Goal: Find specific page/section: Find specific page/section

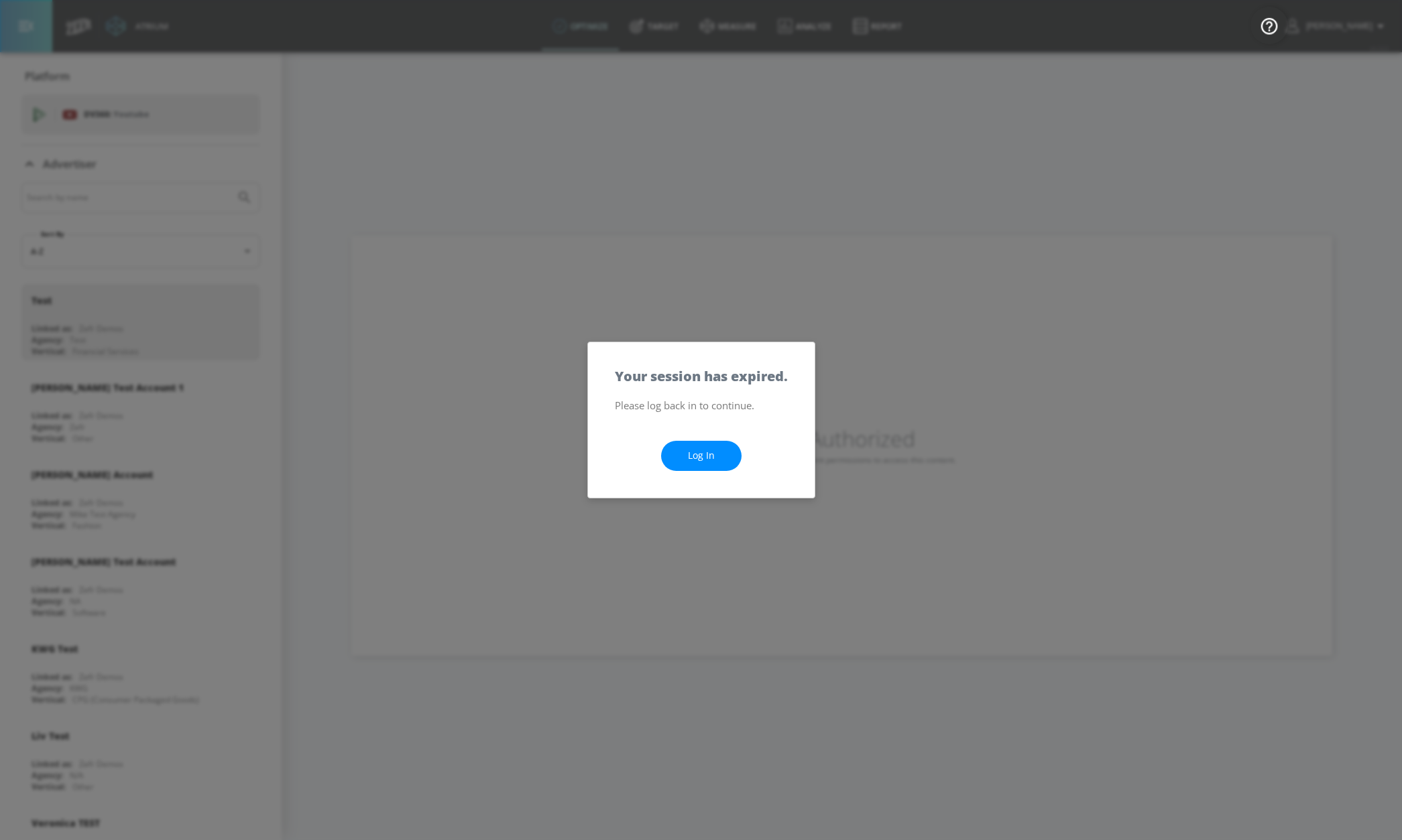
click at [699, 449] on link "Log In" at bounding box center [701, 456] width 81 height 30
click at [699, 432] on div "Log In" at bounding box center [702, 456] width 227 height 84
drag, startPoint x: 704, startPoint y: 453, endPoint x: 706, endPoint y: 409, distance: 44.0
click at [703, 453] on link "Log In" at bounding box center [701, 456] width 81 height 30
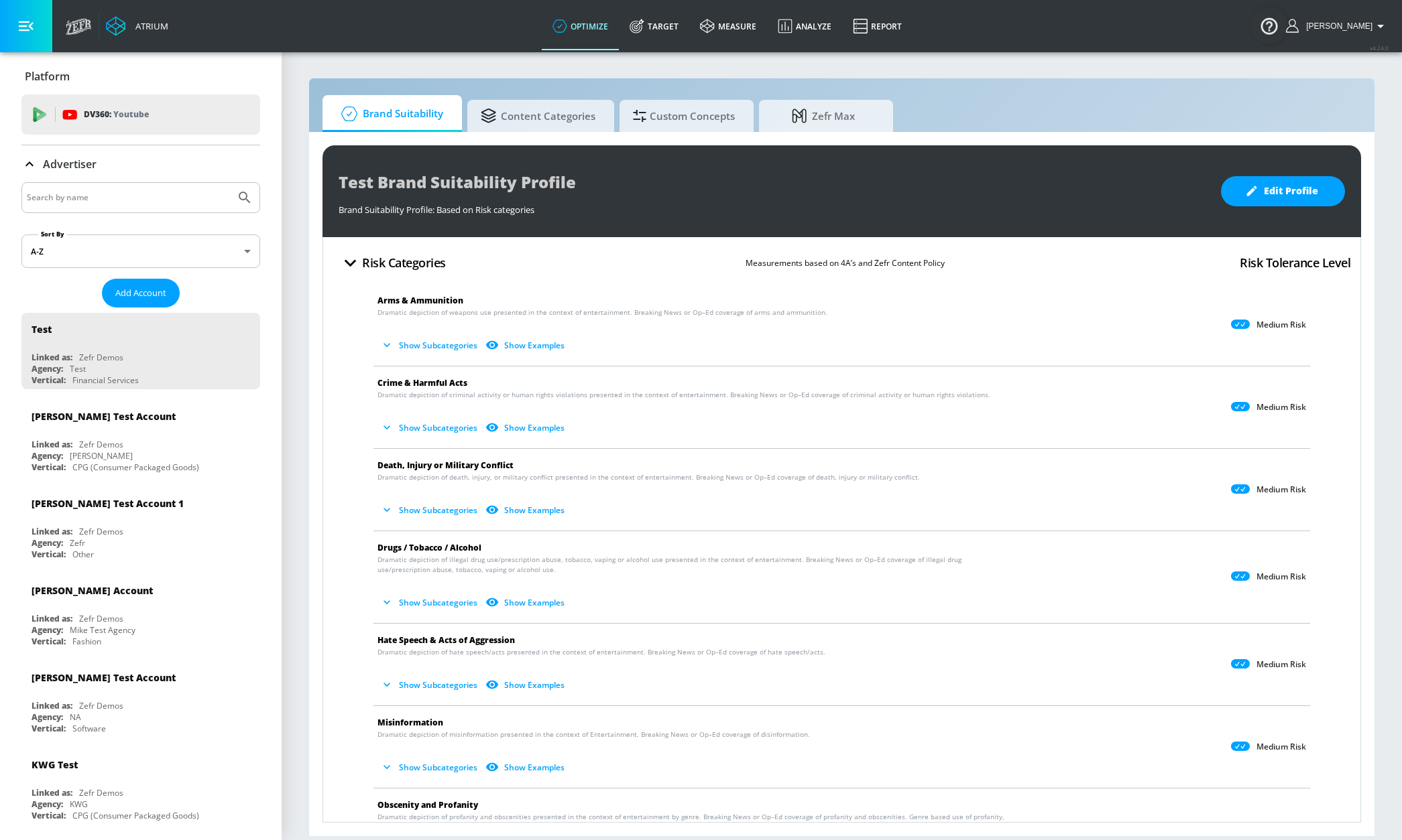
click at [123, 189] on input "Search by name" at bounding box center [128, 198] width 203 height 18
type input "sephora"
click at [230, 183] on button "Submit Search" at bounding box center [245, 198] width 30 height 30
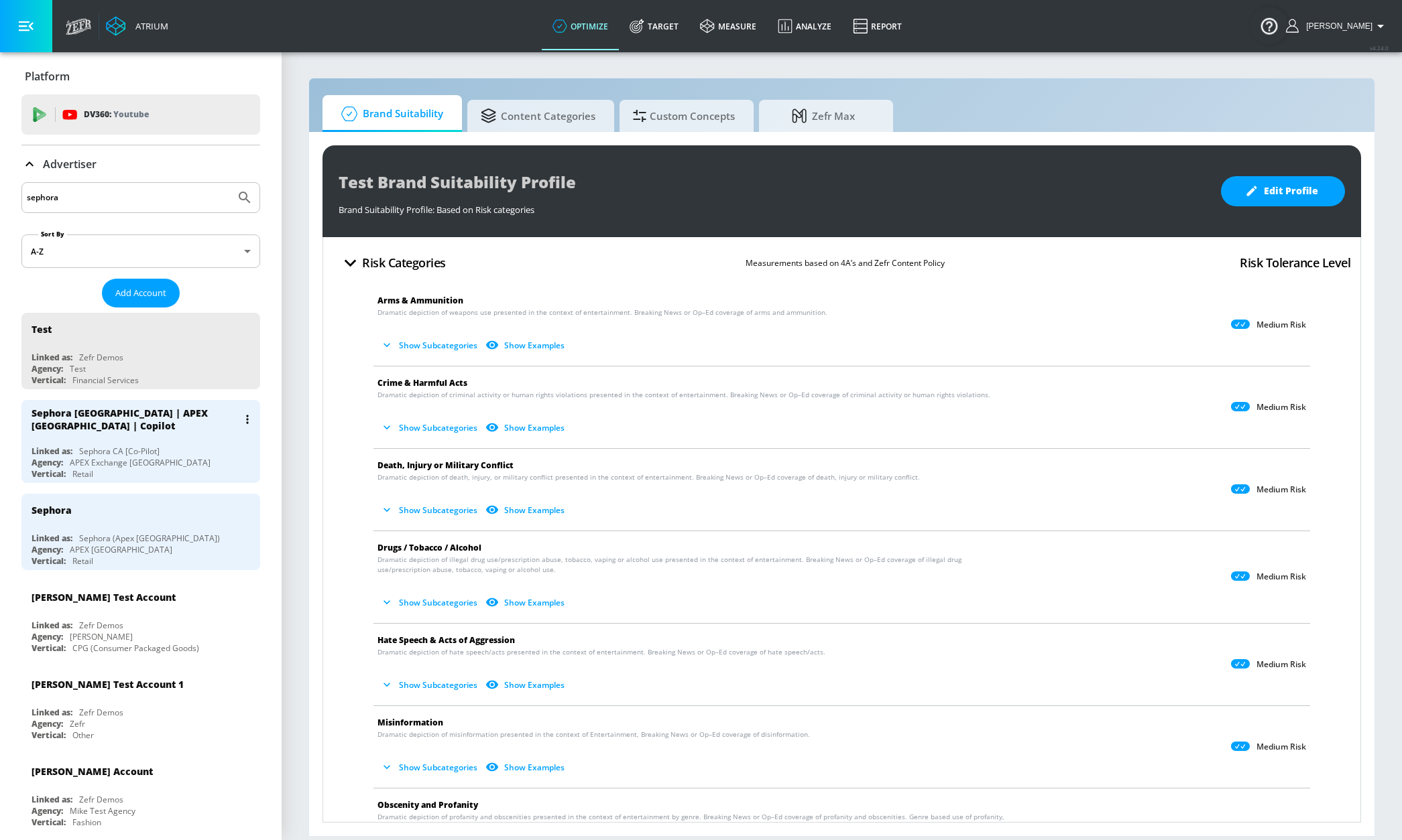
click at [77, 434] on div "Sephora [GEOGRAPHIC_DATA] | APEX [GEOGRAPHIC_DATA] | Copilot" at bounding box center [144, 419] width 225 height 39
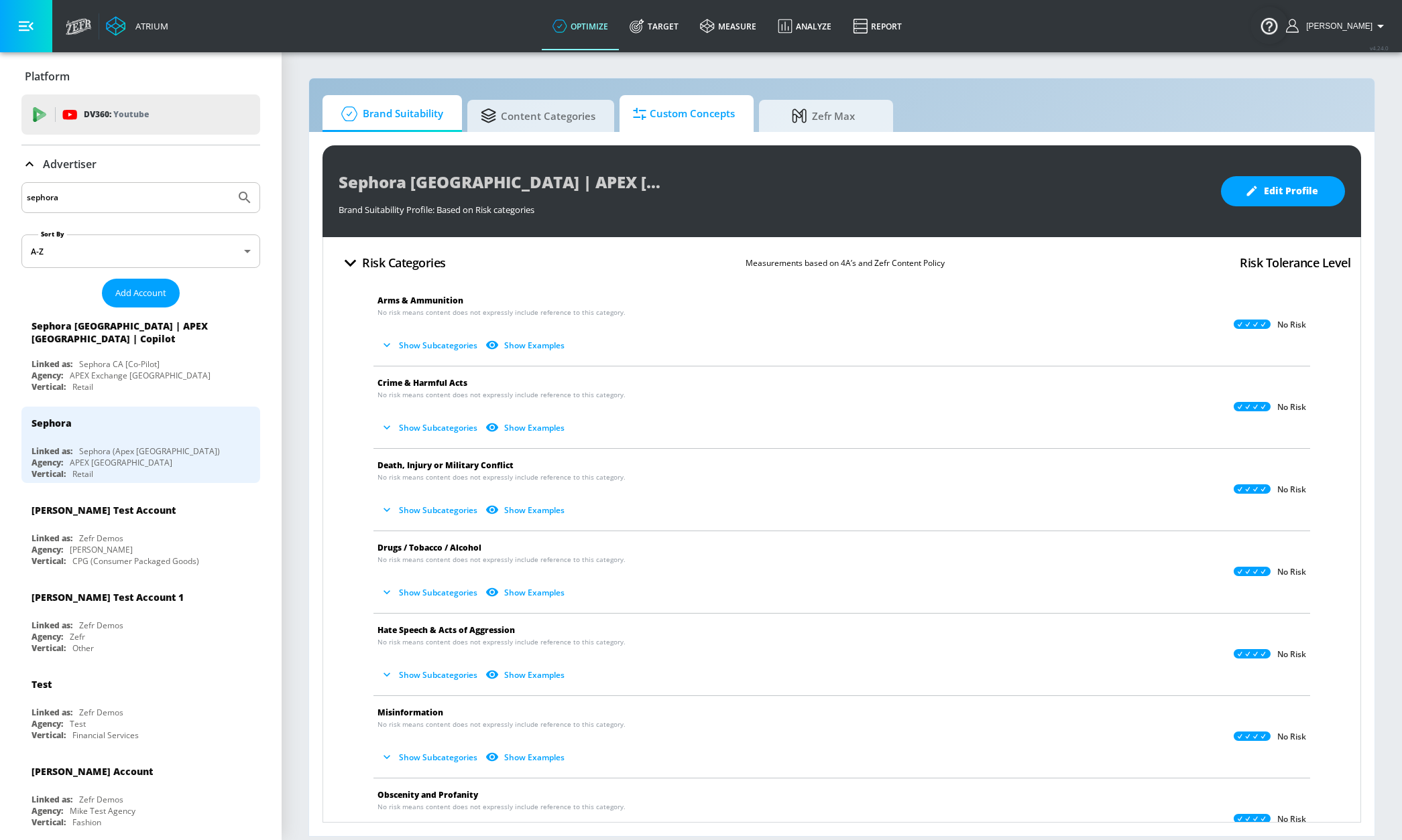
click at [674, 119] on span "Custom Concepts" at bounding box center [684, 113] width 102 height 32
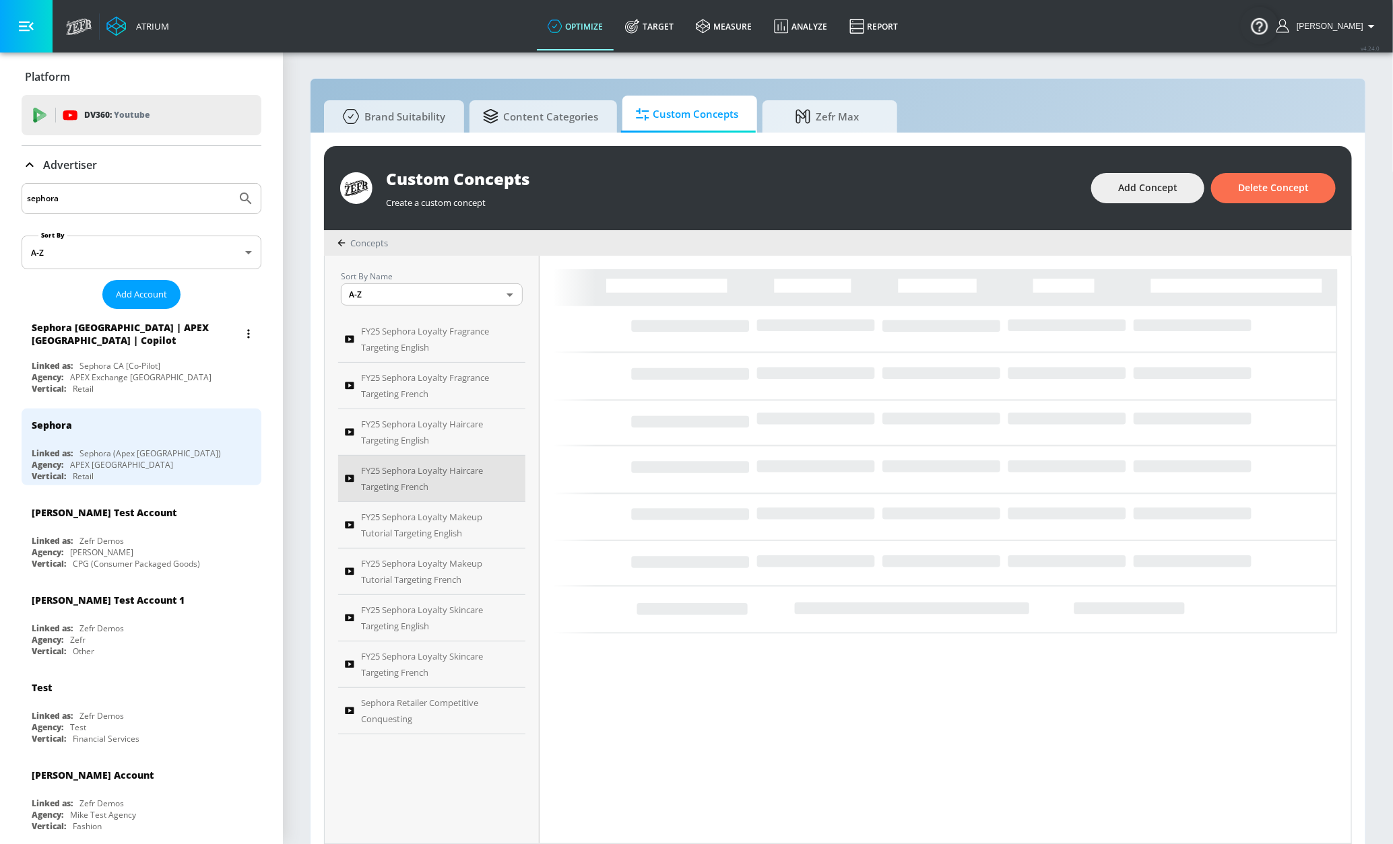
click at [156, 354] on div "Sephora Canada | APEX Canada | Copilot" at bounding box center [145, 333] width 226 height 39
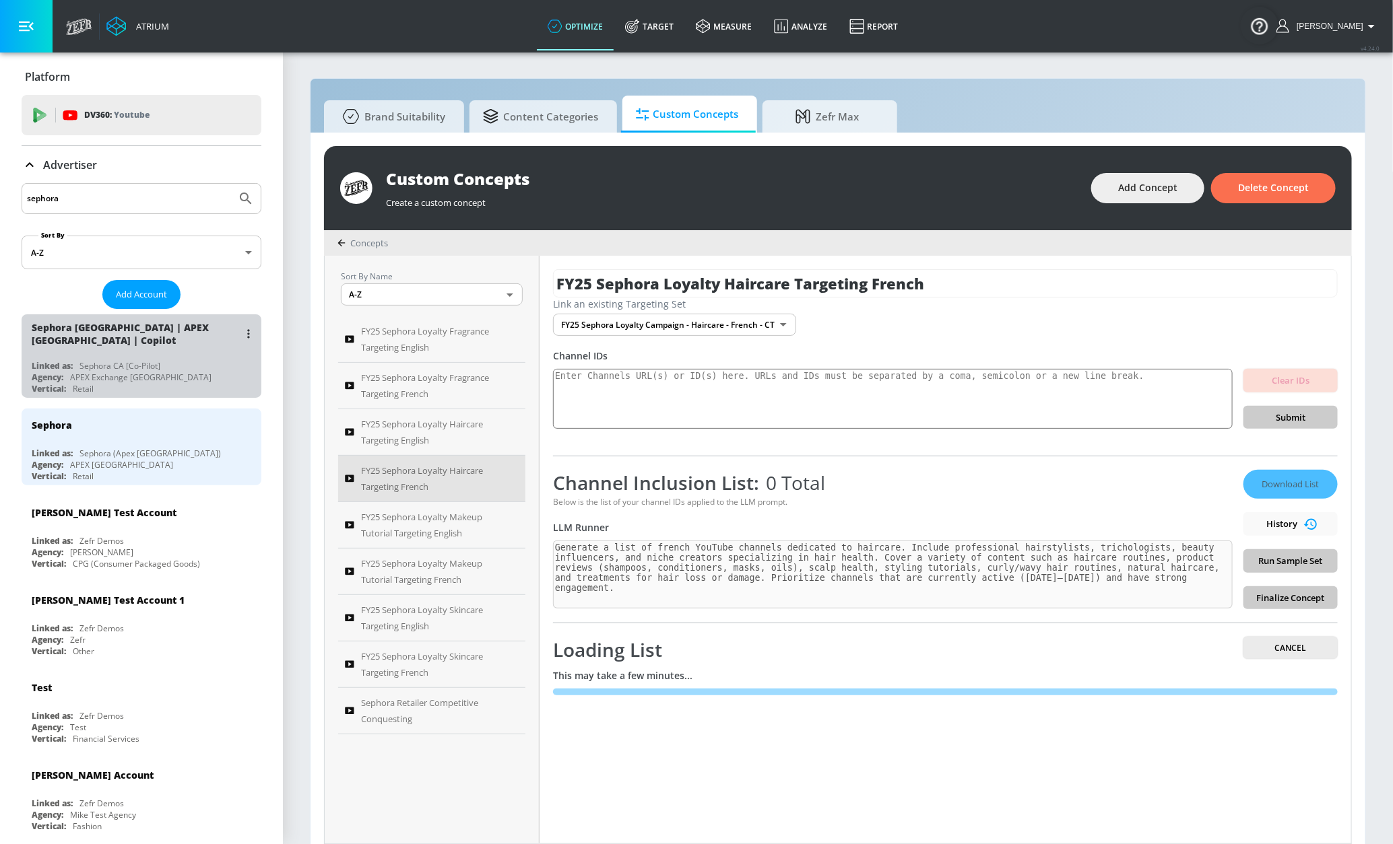
click at [156, 354] on div "Sephora Canada | APEX Canada | Copilot" at bounding box center [145, 333] width 226 height 39
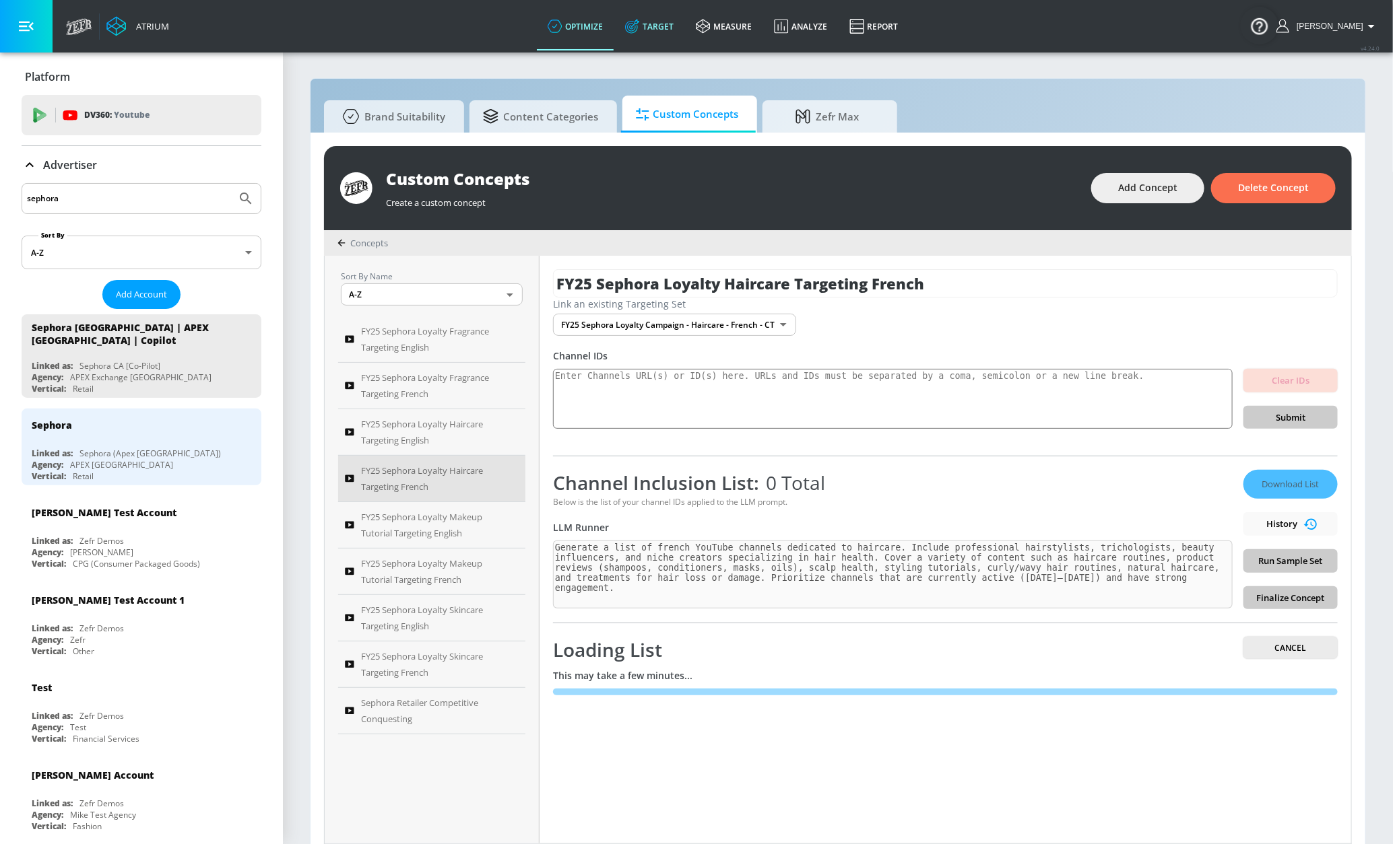
click at [640, 24] on icon at bounding box center [632, 26] width 15 height 15
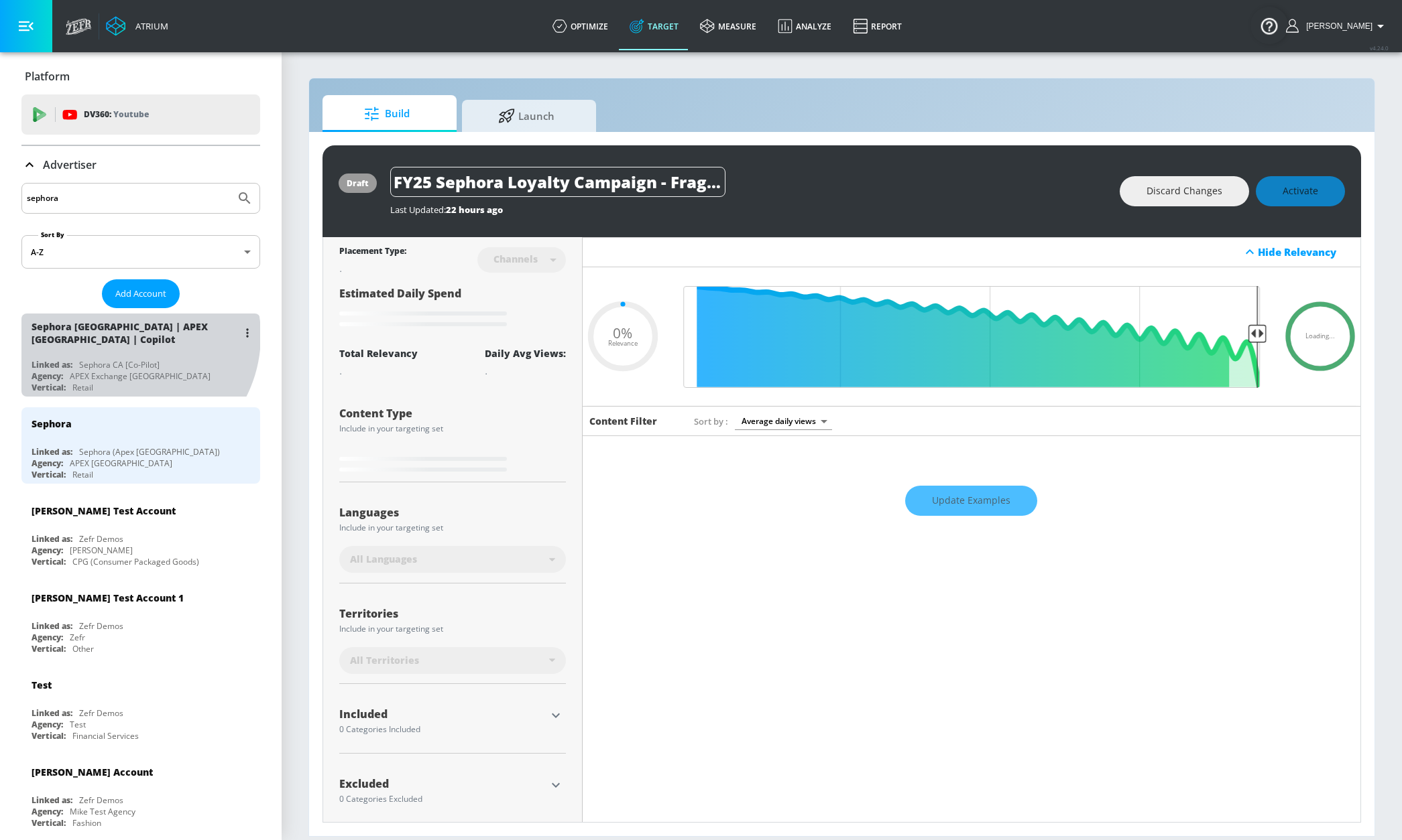
click at [125, 336] on div "Sephora Canada | APEX Canada | Copilot" at bounding box center [134, 333] width 206 height 26
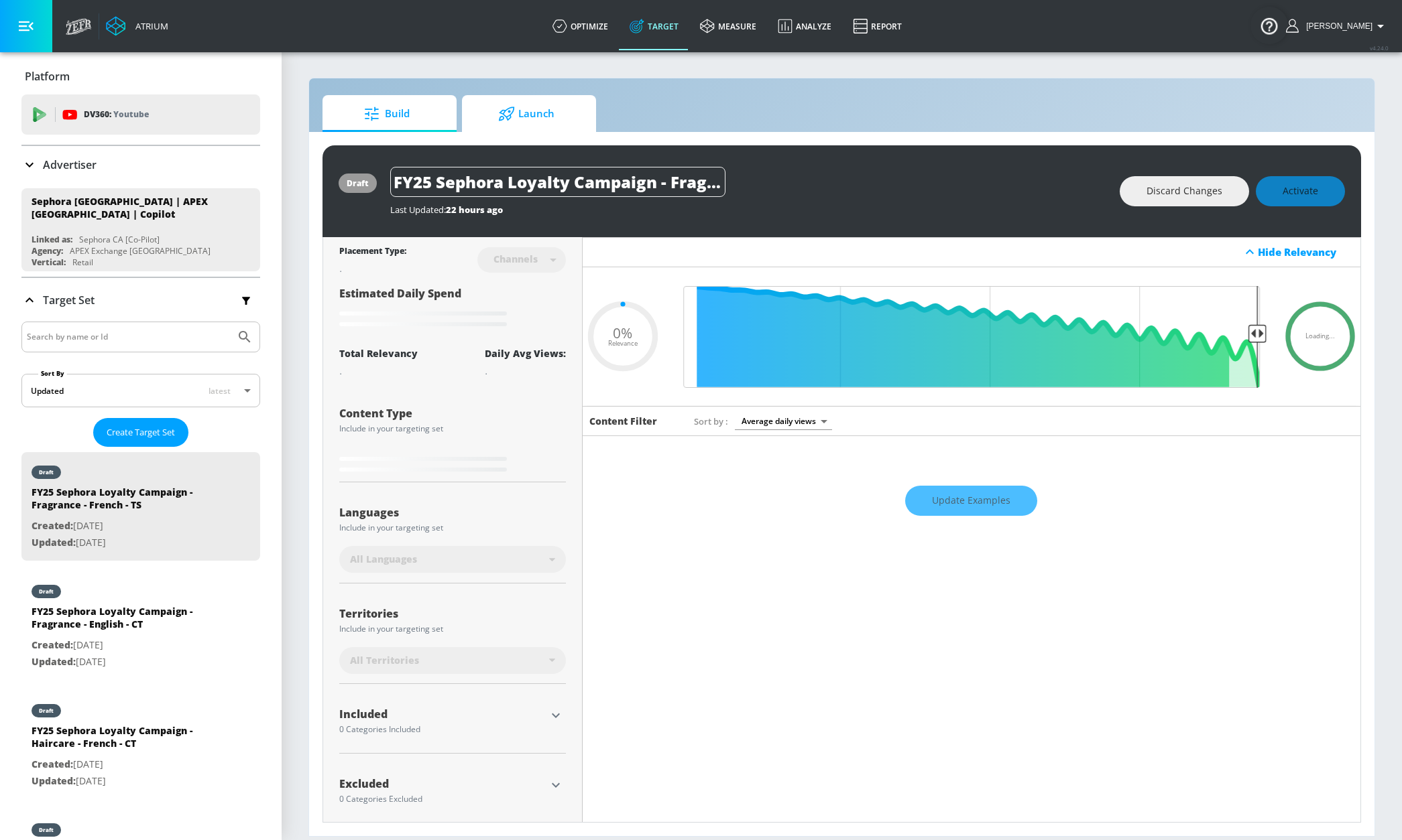
type input "0.05"
click at [585, 36] on link "optimize" at bounding box center [580, 26] width 77 height 48
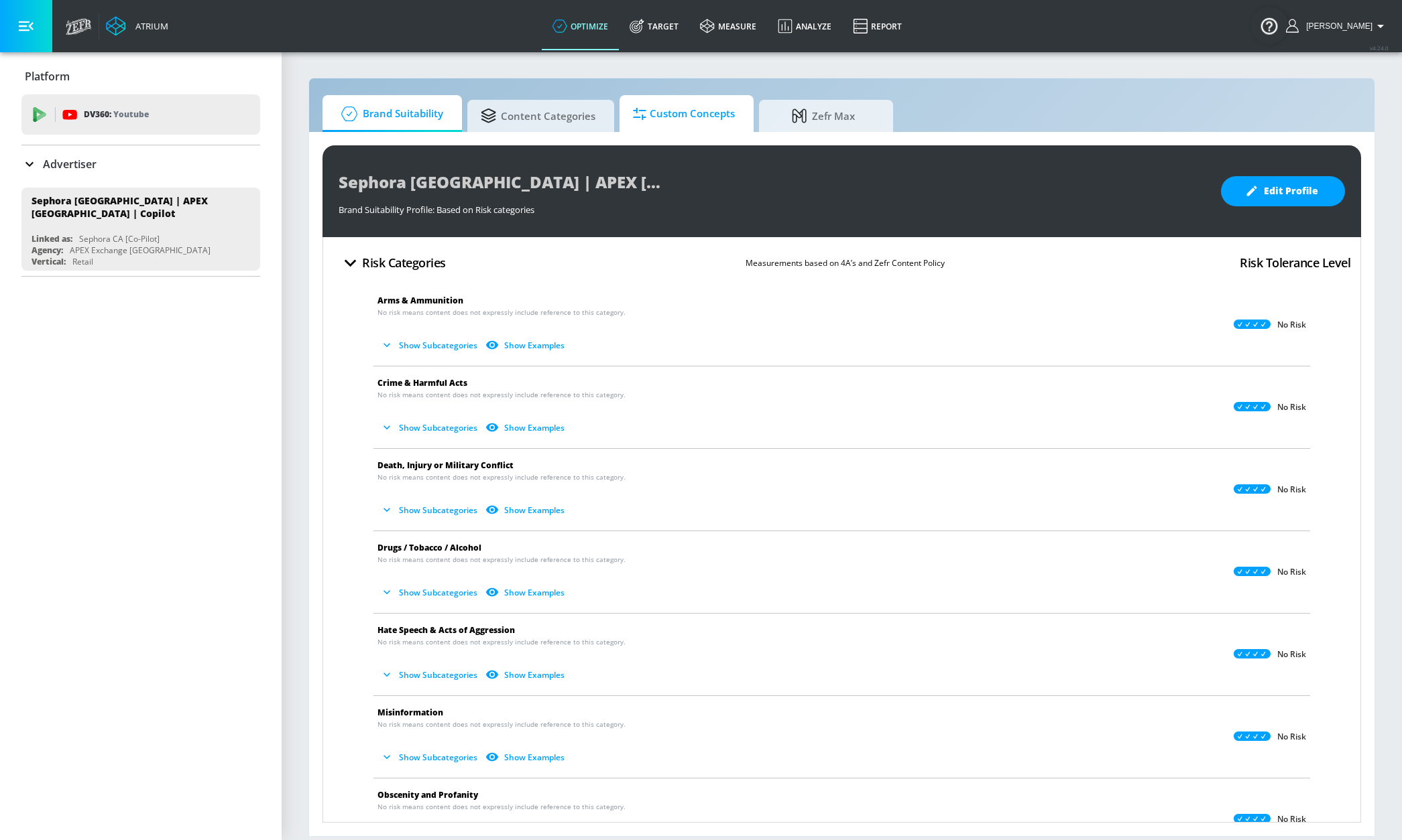
click at [669, 126] on span "Custom Concepts" at bounding box center [684, 113] width 102 height 32
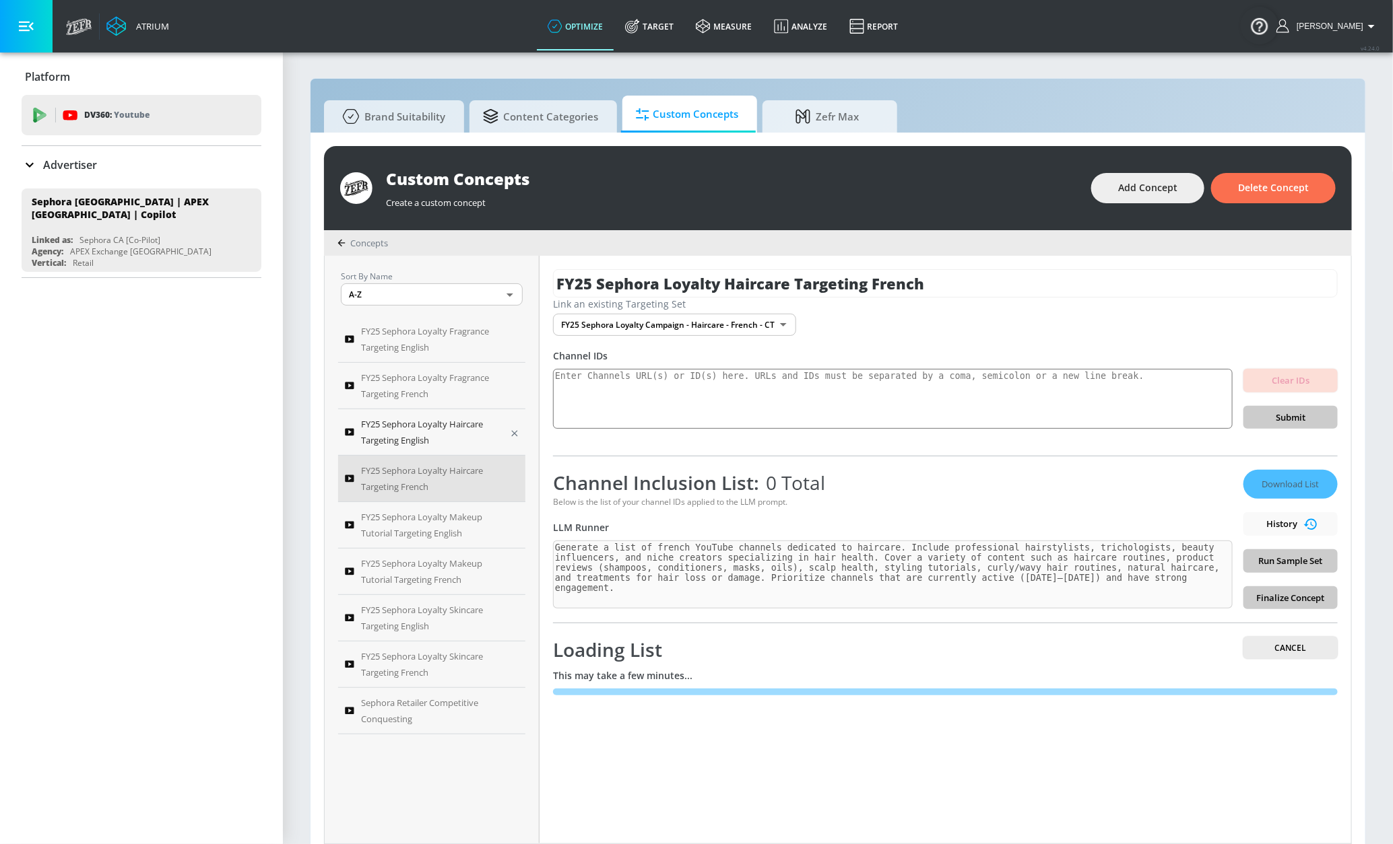
click at [451, 436] on span "FY25 Sephora Loyalty Haircare Targeting English" at bounding box center [430, 432] width 139 height 32
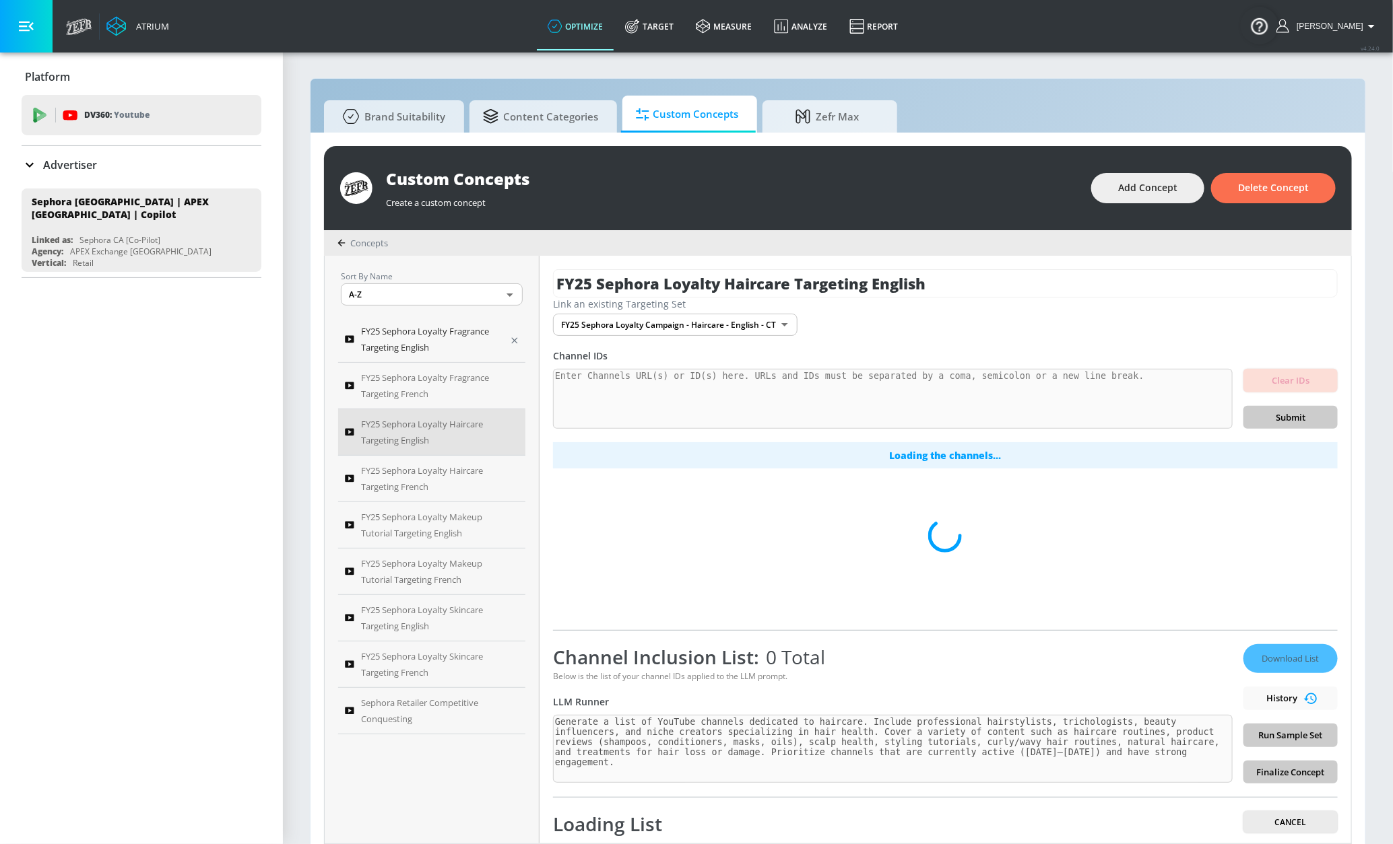
click at [432, 339] on span "FY25 Sephora Loyalty Fragrance Targeting English" at bounding box center [430, 339] width 139 height 32
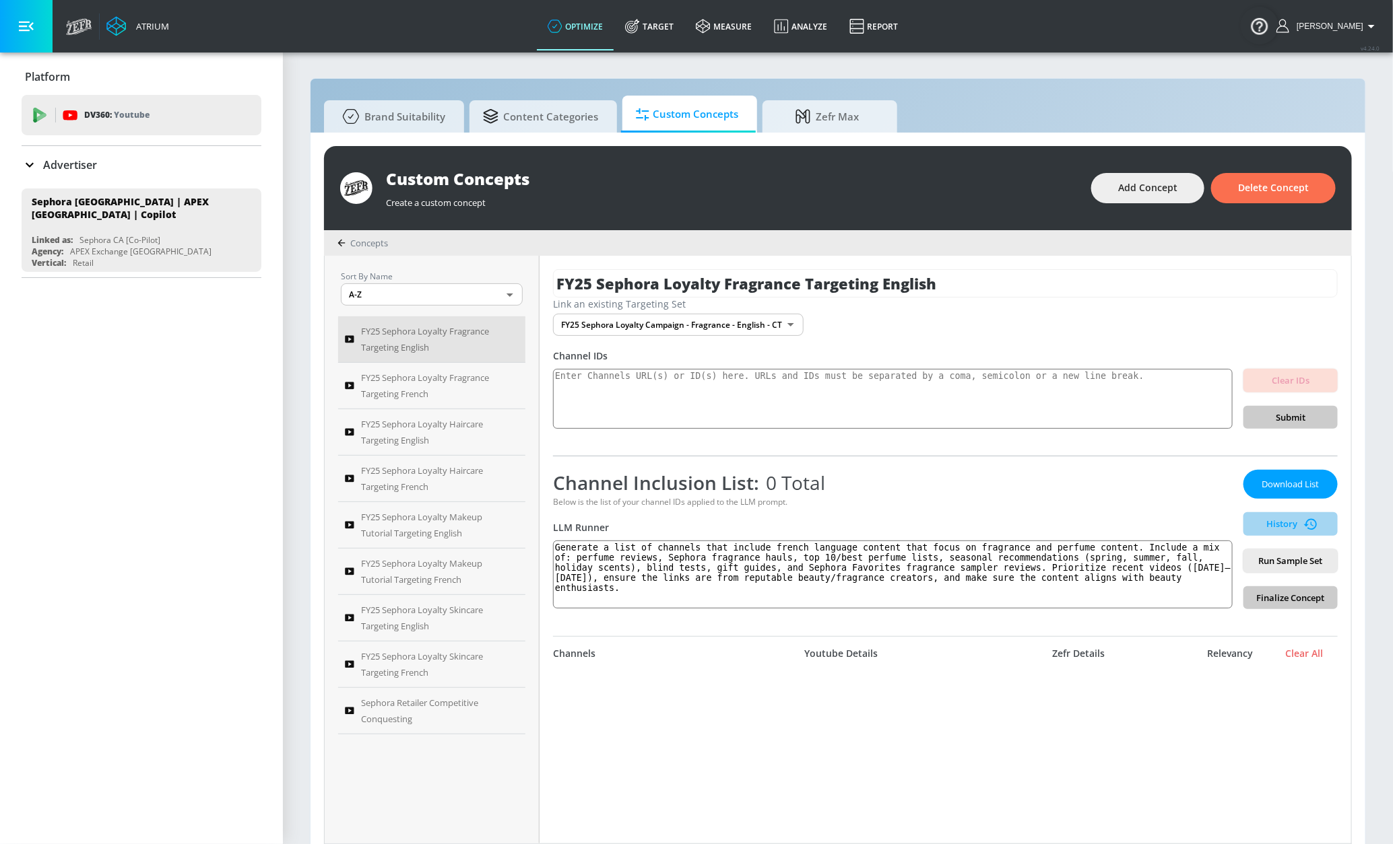
click at [1270, 520] on span "History" at bounding box center [1290, 523] width 84 height 15
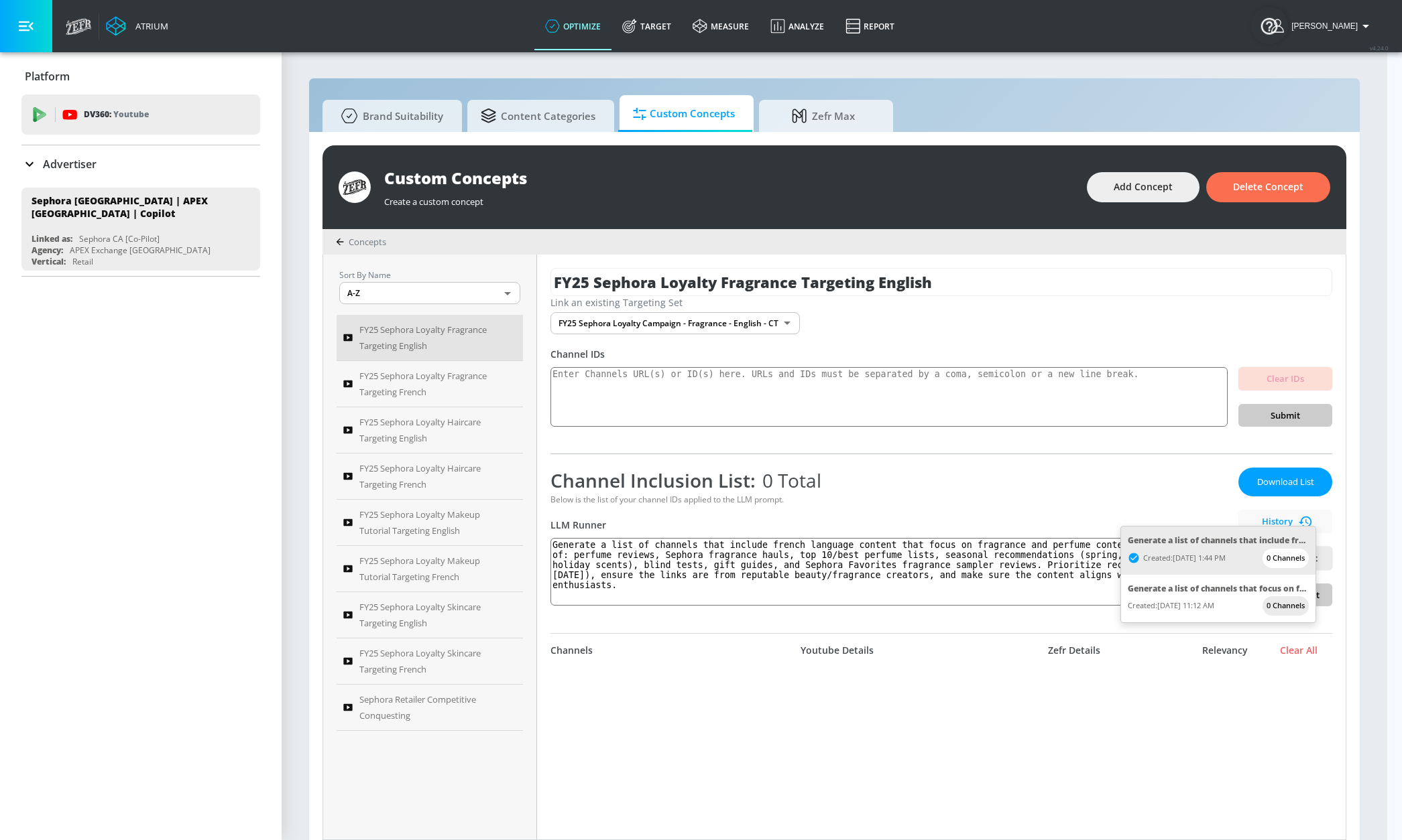
click at [1081, 505] on div at bounding box center [701, 420] width 1402 height 840
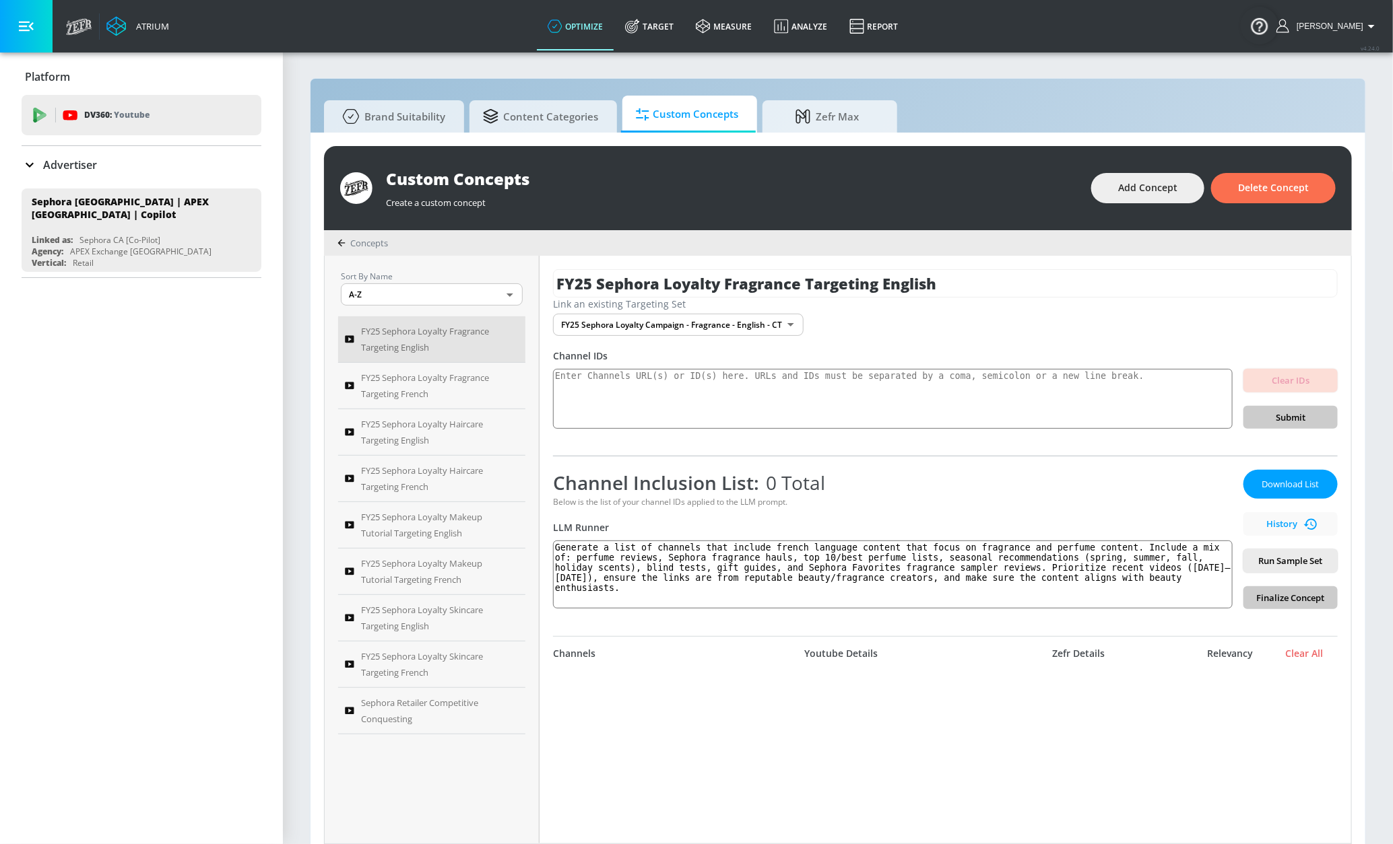
click at [1264, 562] on span "Run Sample Set" at bounding box center [1290, 561] width 73 height 15
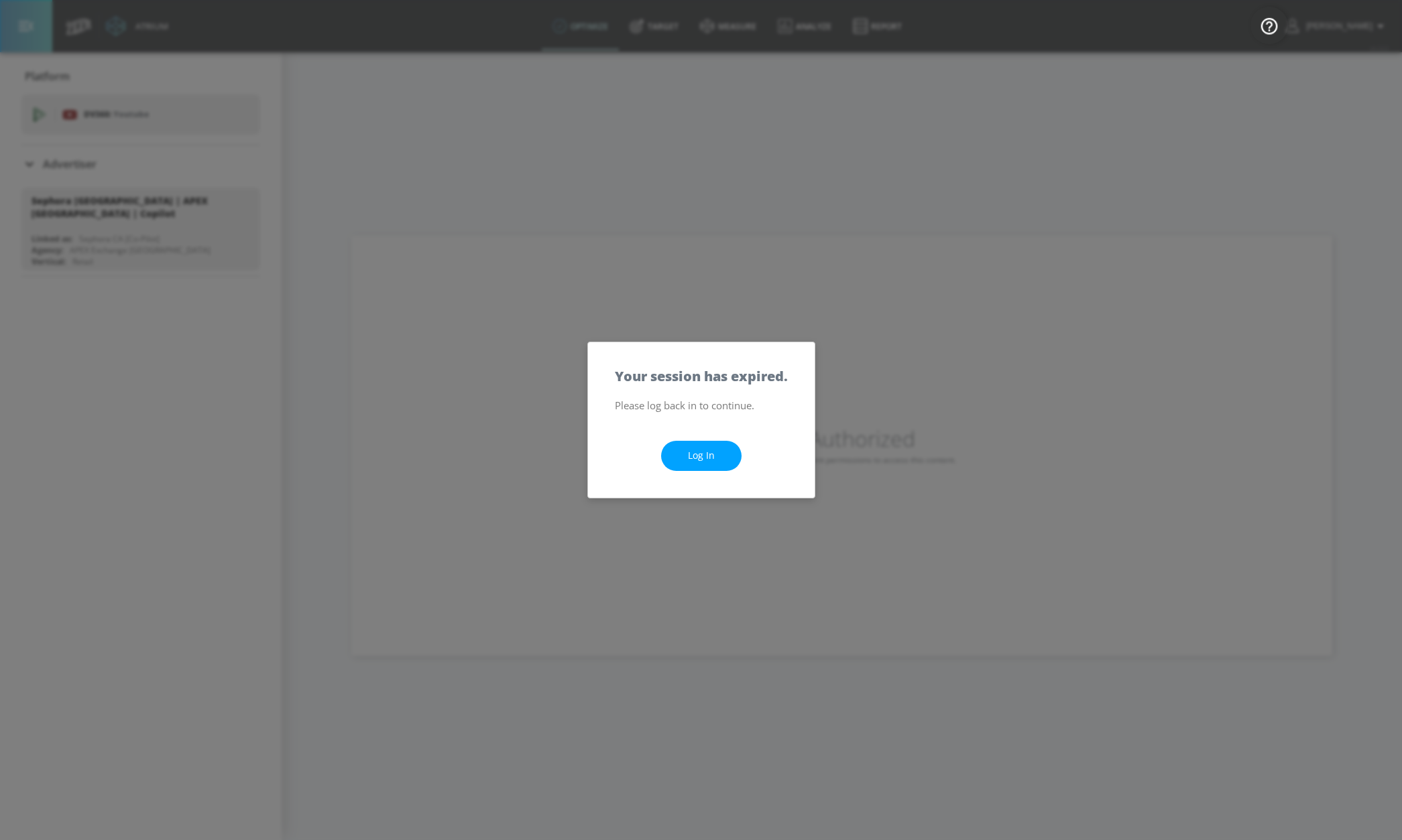
click at [676, 455] on link "Log In" at bounding box center [701, 456] width 81 height 30
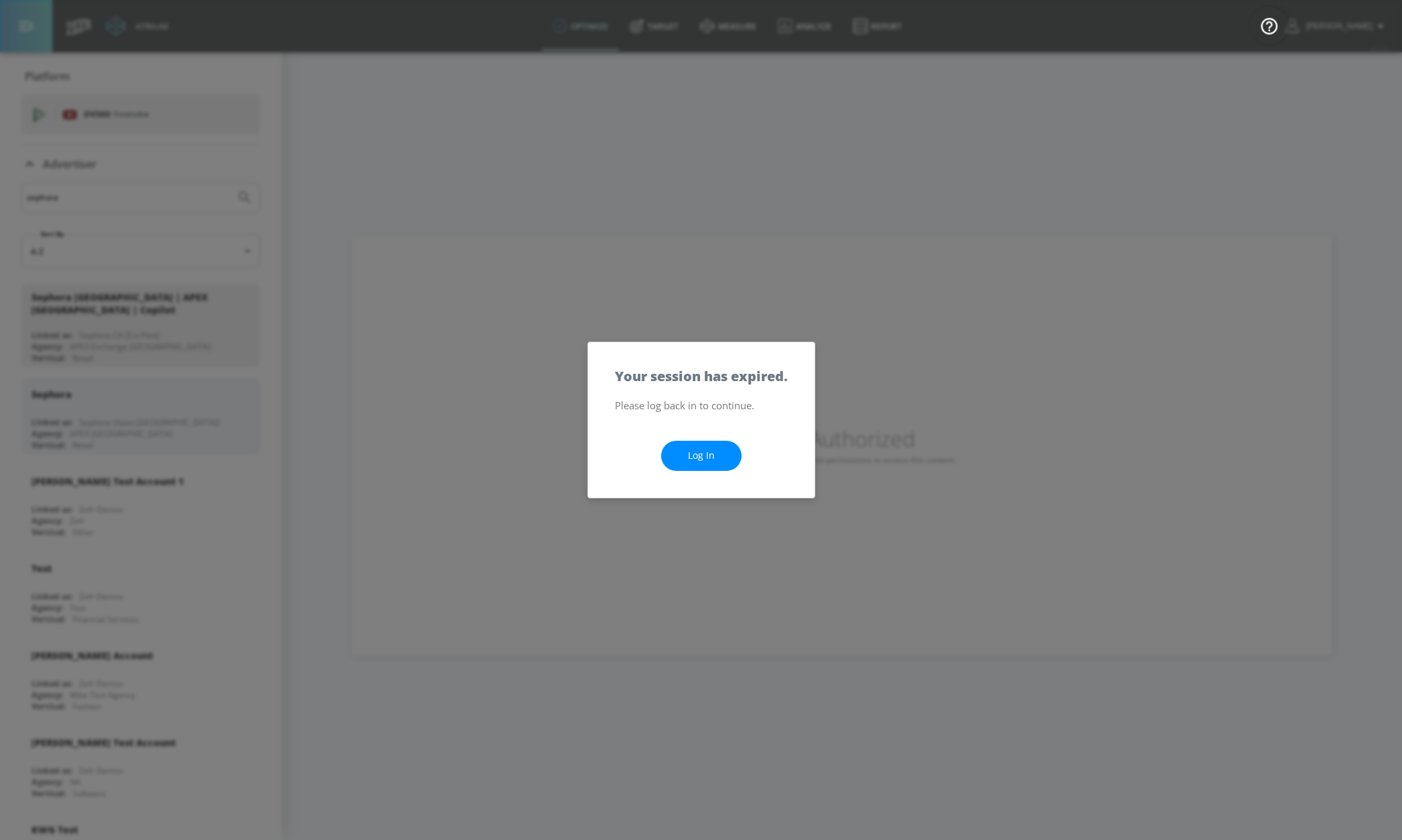
click at [704, 463] on link "Log In" at bounding box center [701, 456] width 81 height 30
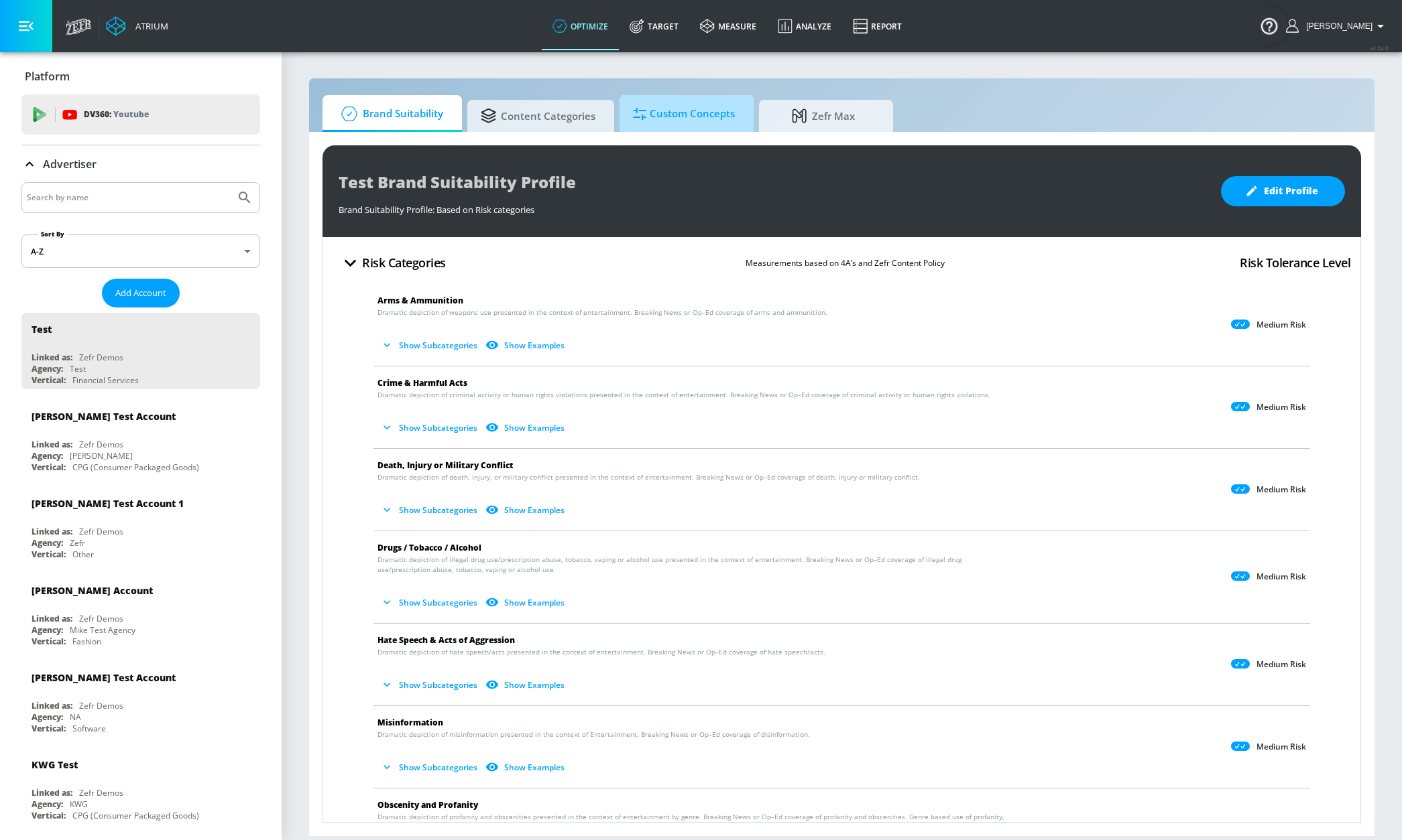
click at [666, 112] on span "Custom Concepts" at bounding box center [684, 113] width 102 height 32
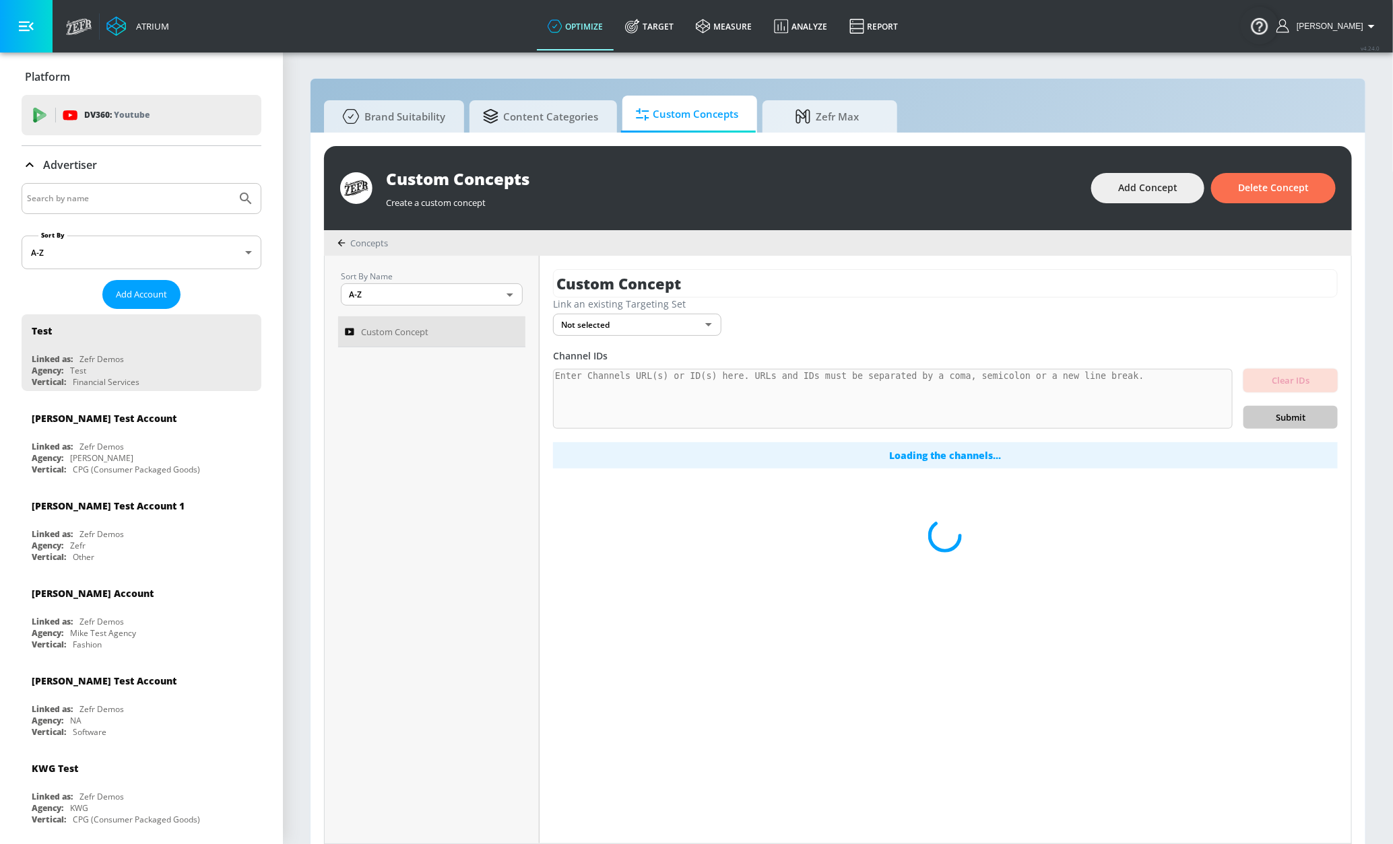
click at [88, 204] on input "Search by name" at bounding box center [129, 199] width 204 height 18
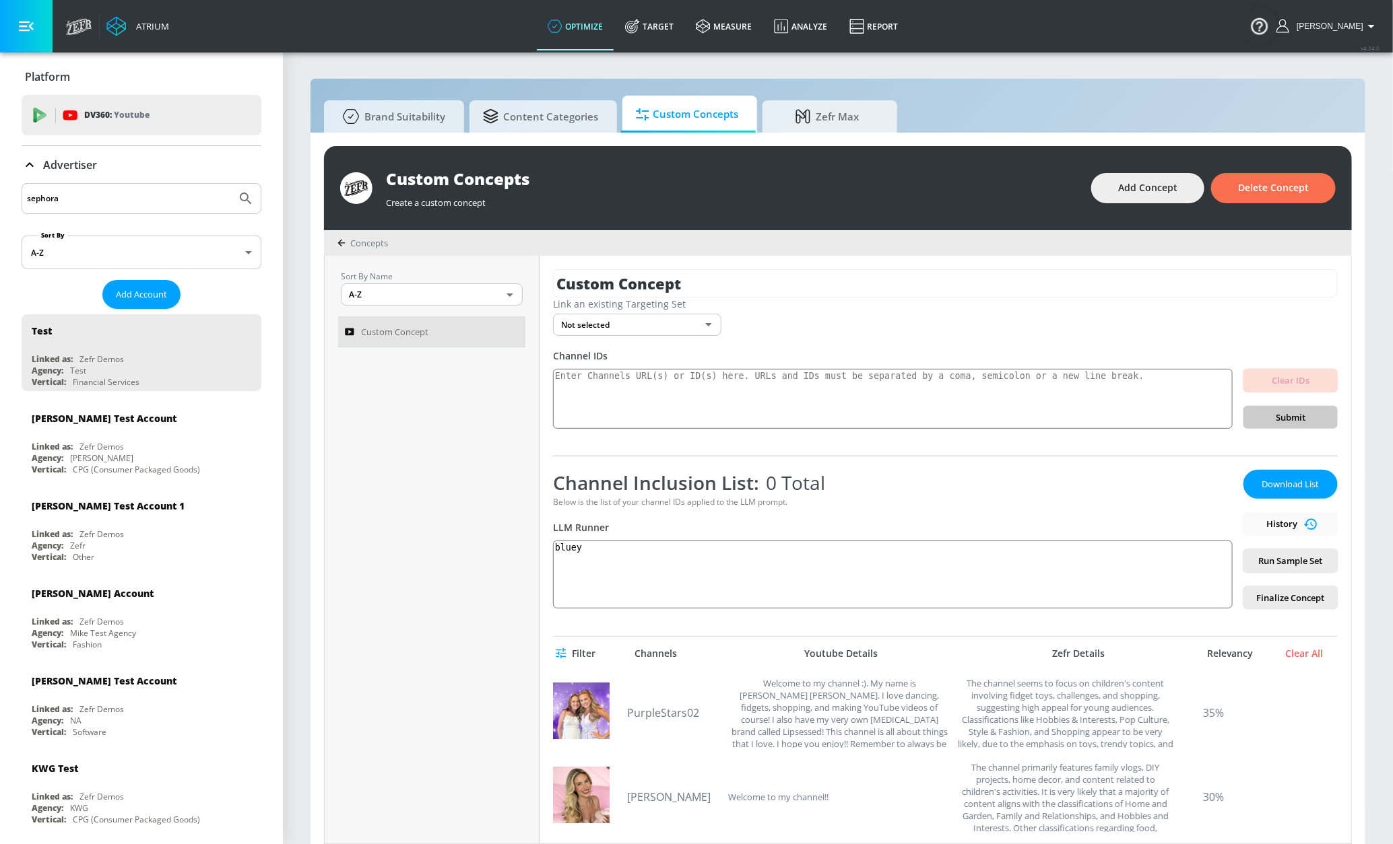
type input "sephora"
click at [130, 208] on div "sephora" at bounding box center [142, 198] width 240 height 31
click at [122, 197] on input "sephora" at bounding box center [129, 199] width 204 height 18
click at [231, 184] on button "Submit Search" at bounding box center [246, 199] width 30 height 30
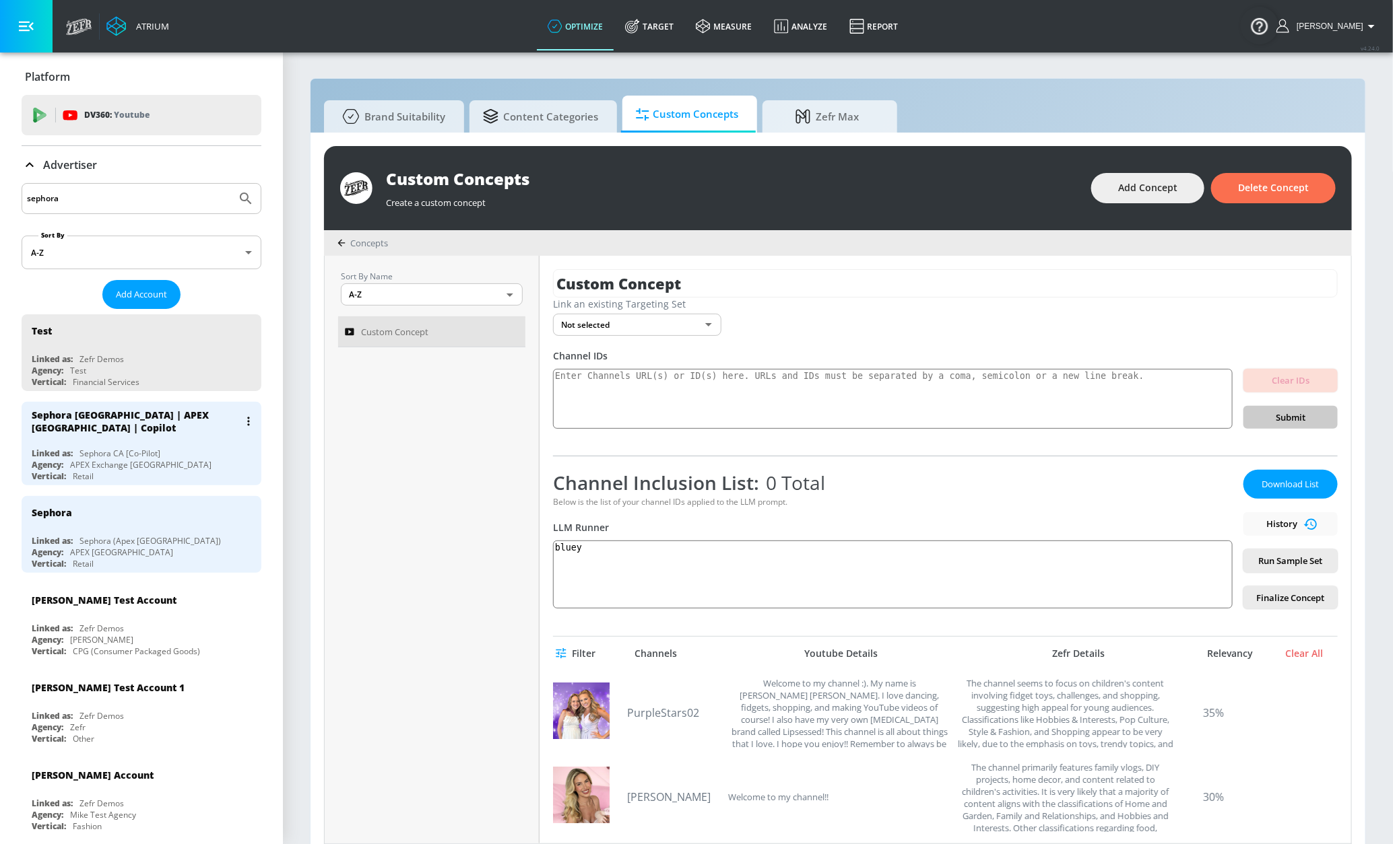
click at [117, 455] on div "Sephora CA [Co-Pilot]" at bounding box center [119, 453] width 81 height 11
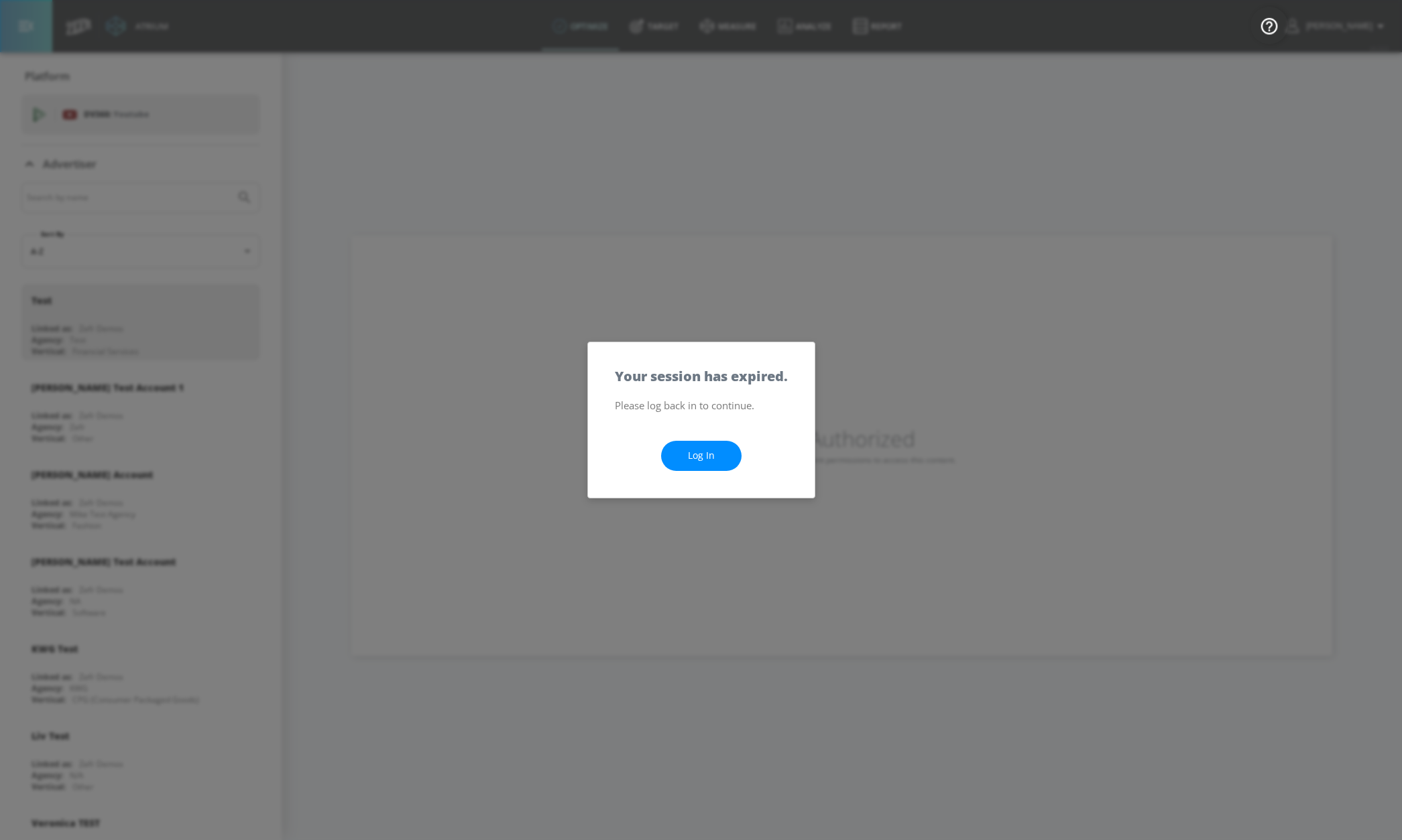
click at [715, 453] on link "Log In" at bounding box center [701, 456] width 81 height 30
click at [695, 462] on link "Log In" at bounding box center [701, 456] width 81 height 30
click at [706, 462] on link "Log In" at bounding box center [701, 456] width 81 height 30
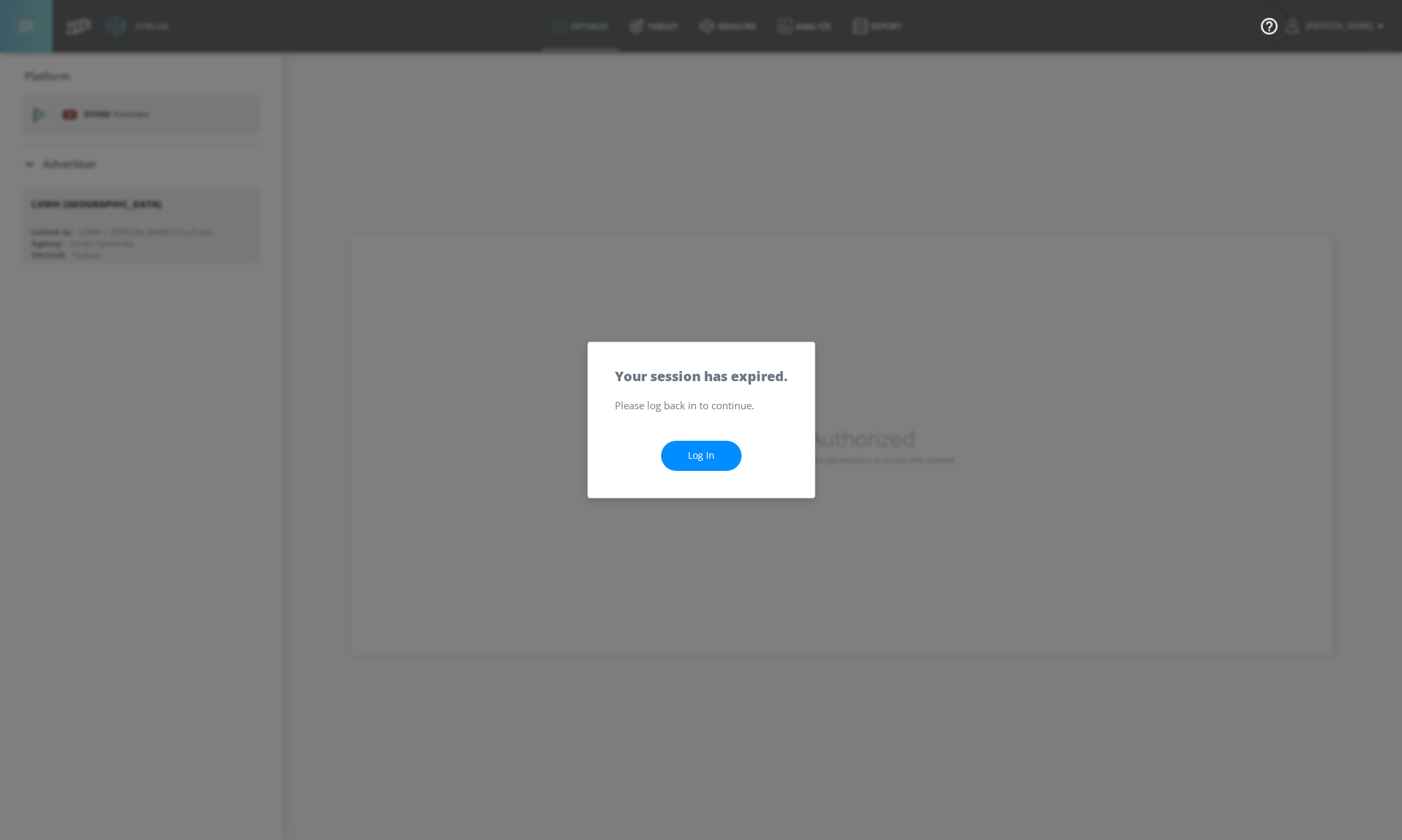
click at [691, 451] on link "Log In" at bounding box center [701, 456] width 81 height 30
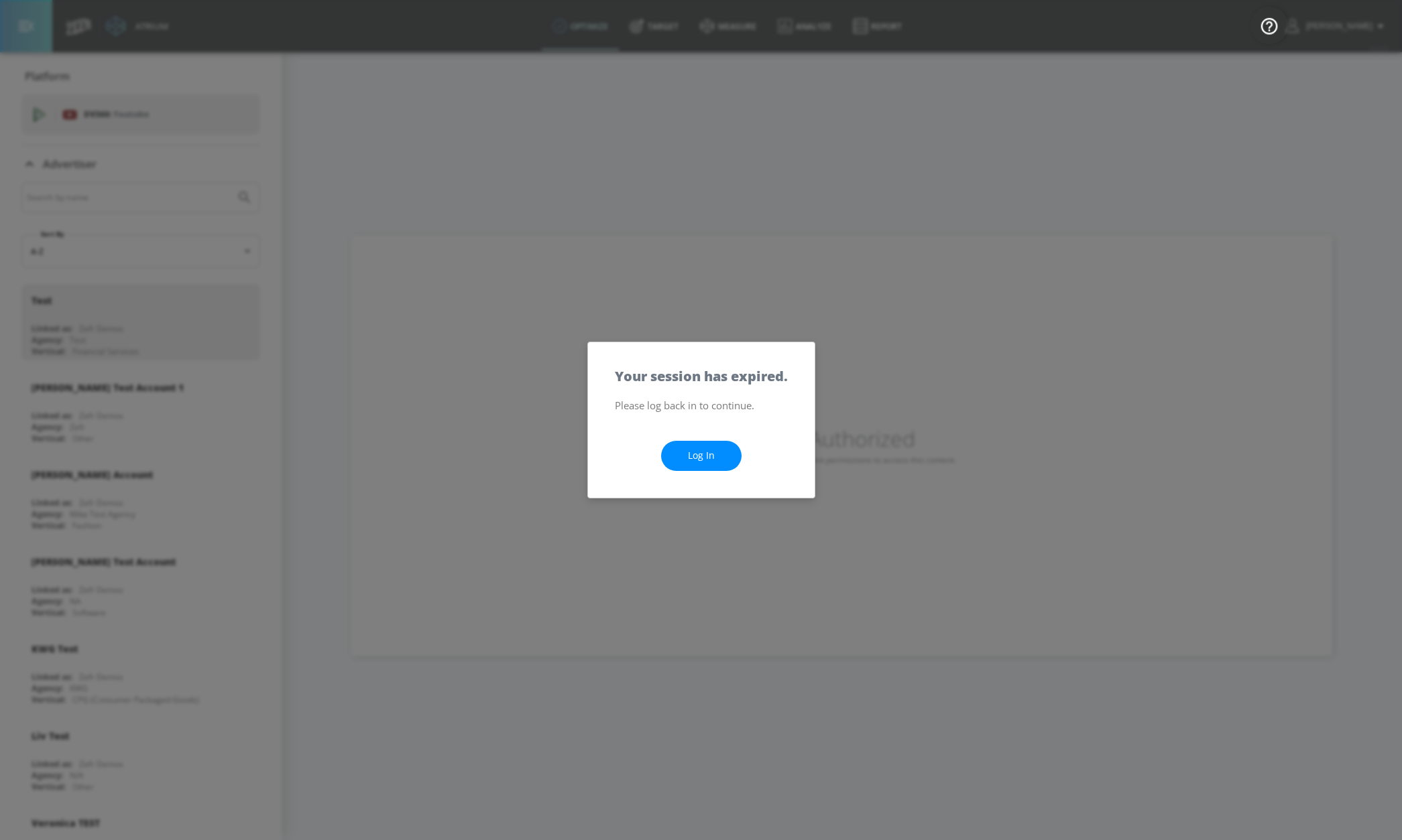
click at [691, 461] on link "Log In" at bounding box center [701, 456] width 81 height 30
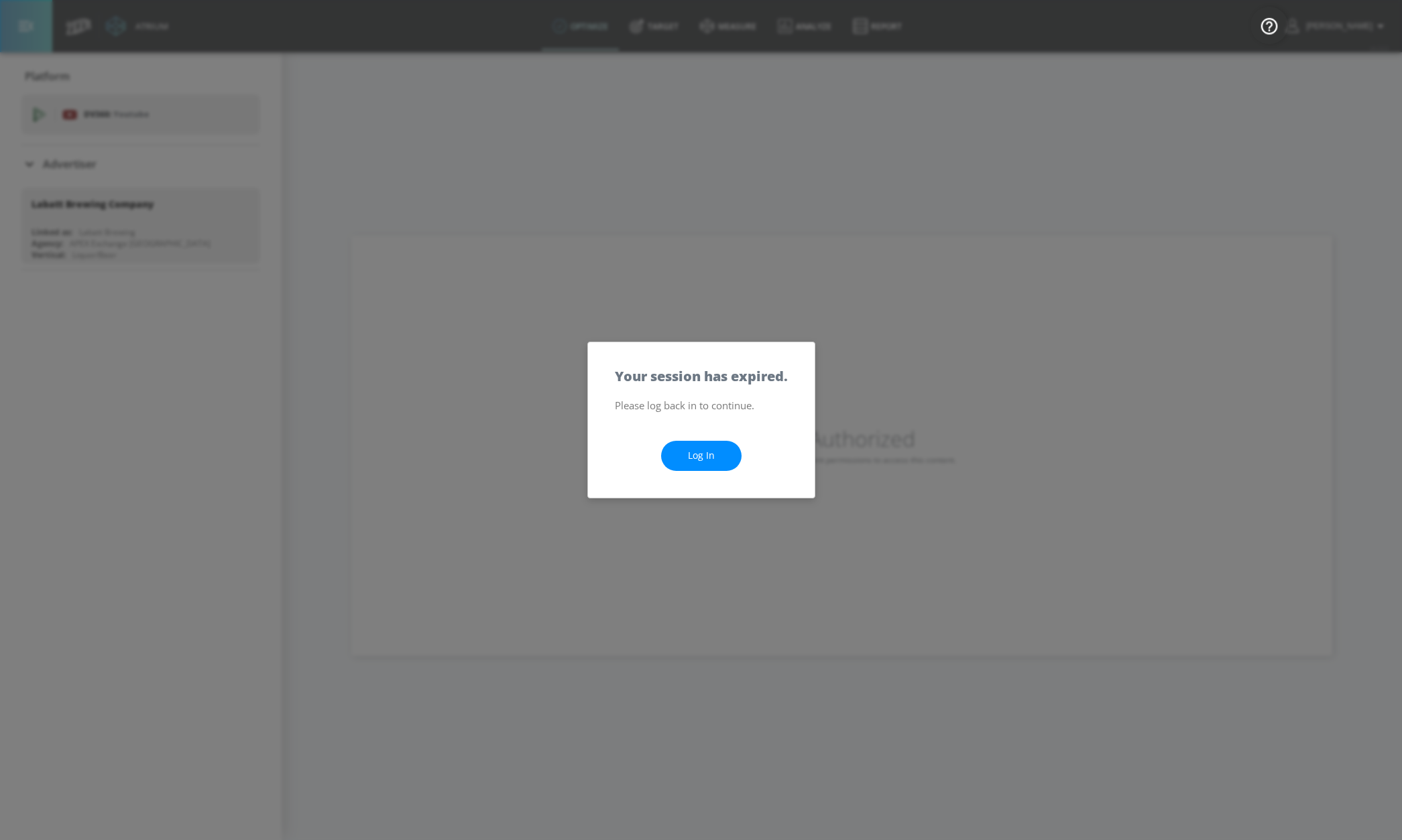
click at [699, 457] on link "Log In" at bounding box center [701, 456] width 81 height 30
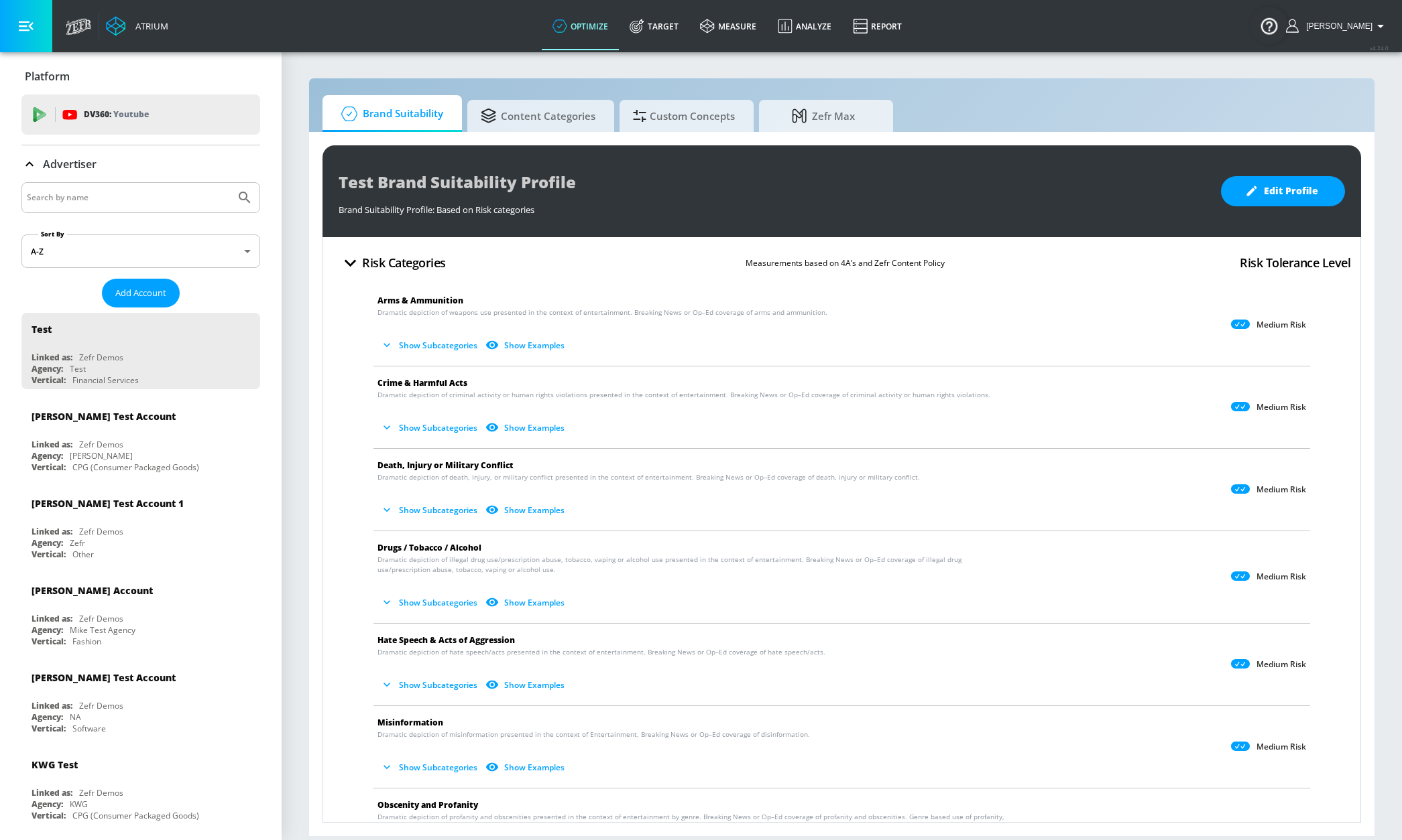
click at [664, 96] on div "Brand Suitability Content Categories Custom Concepts Zefr Max" at bounding box center [841, 113] width 1039 height 37
drag, startPoint x: 690, startPoint y: 109, endPoint x: 648, endPoint y: 116, distance: 42.6
click at [690, 109] on span "Custom Concepts" at bounding box center [684, 113] width 102 height 32
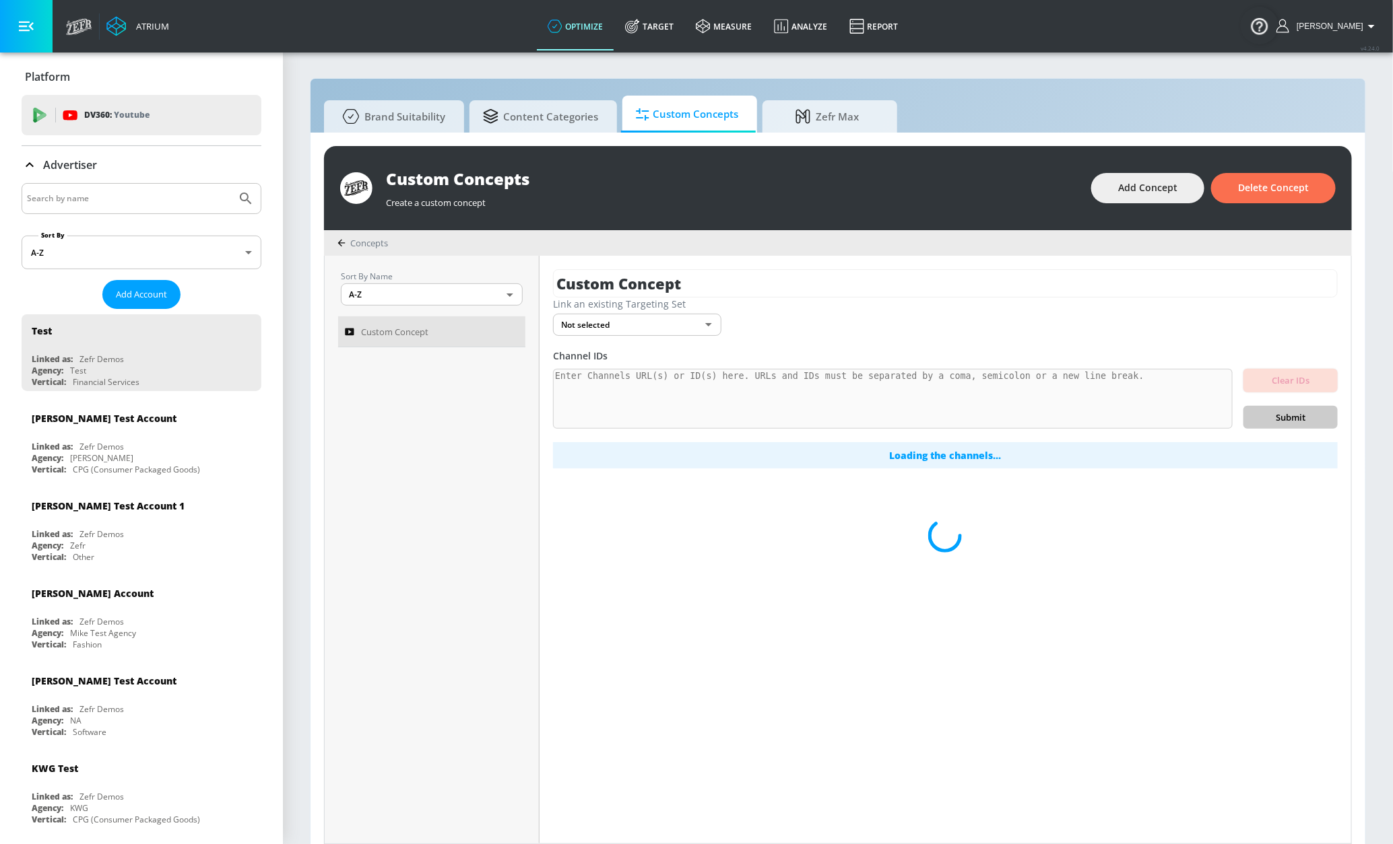
click at [127, 205] on input "Search by name" at bounding box center [129, 199] width 204 height 18
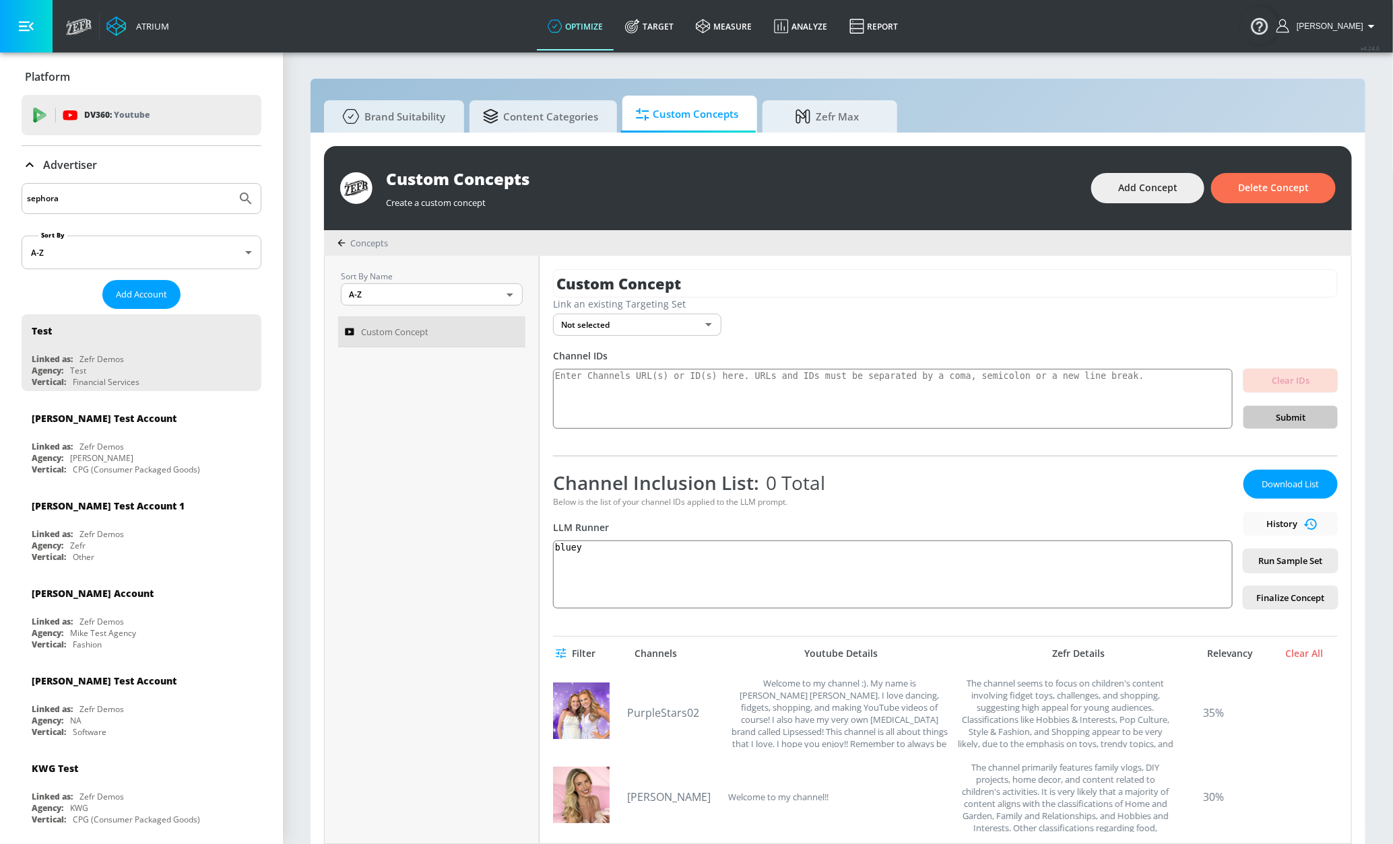
type input "sephora"
click at [231, 184] on button "Submit Search" at bounding box center [246, 199] width 30 height 30
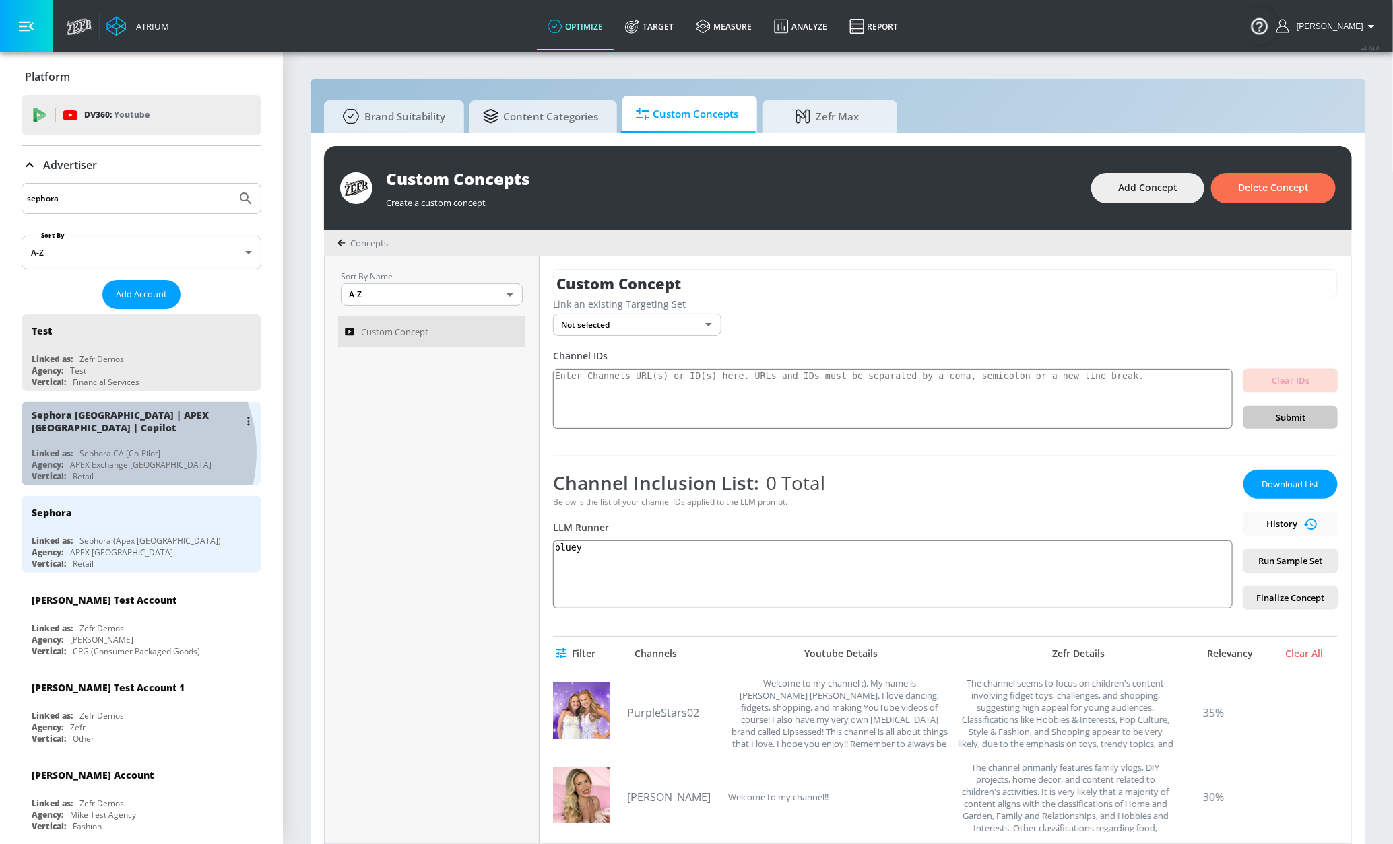
click at [111, 453] on div "Sephora CA [Co-Pilot]" at bounding box center [119, 453] width 81 height 11
